Goal: Information Seeking & Learning: Learn about a topic

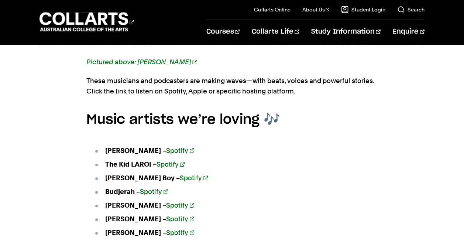
scroll to position [926, 0]
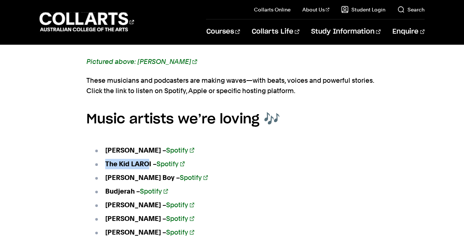
drag, startPoint x: 105, startPoint y: 154, endPoint x: 150, endPoint y: 155, distance: 44.7
click at [150, 160] on strong "The Kid LAROI – Spotify" at bounding box center [144, 164] width 79 height 8
drag, startPoint x: 150, startPoint y: 155, endPoint x: 222, endPoint y: 153, distance: 72.3
click at [222, 159] on li "The Kid LAROI – Spotify" at bounding box center [236, 164] width 284 height 10
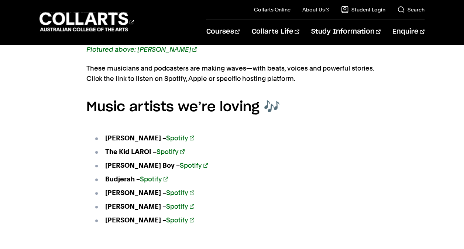
scroll to position [937, 0]
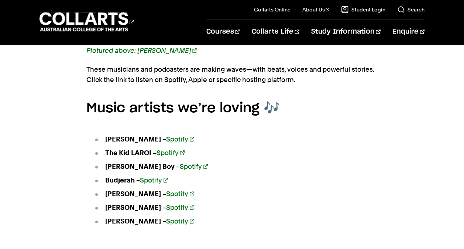
click at [105, 162] on strong "[PERSON_NAME] Boy – Spotify" at bounding box center [156, 166] width 103 height 8
click at [107, 190] on strong "[PERSON_NAME] – Spotify" at bounding box center [149, 194] width 89 height 8
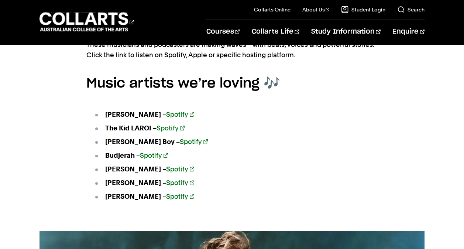
scroll to position [963, 0]
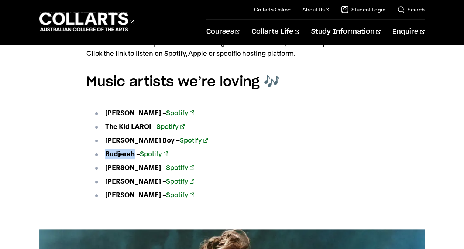
drag, startPoint x: 104, startPoint y: 144, endPoint x: 134, endPoint y: 144, distance: 30.3
click at [134, 149] on li "Budjerah – Spotify" at bounding box center [236, 154] width 284 height 10
copy strong "Budjerah"
click at [226, 136] on ul "[PERSON_NAME] – Spotify The Kid LAROI – Spotify [PERSON_NAME] Boy – Spotify Bud…" at bounding box center [232, 154] width 292 height 111
